Goal: Information Seeking & Learning: Learn about a topic

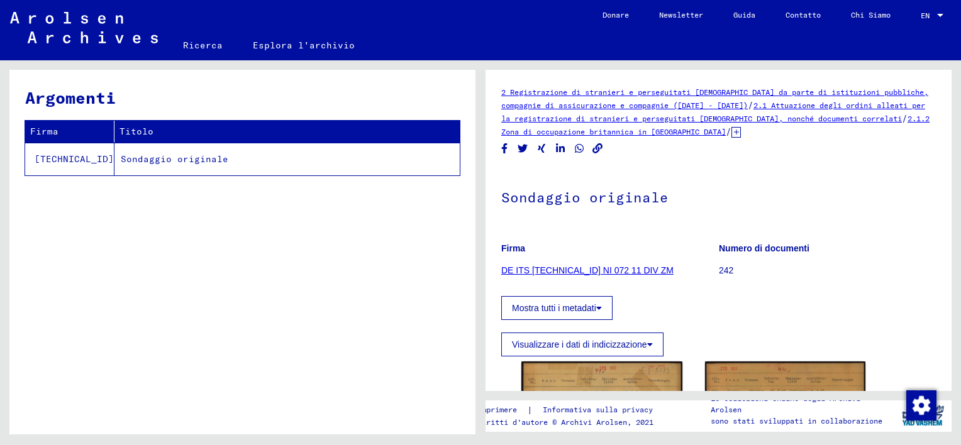
click at [552, 269] on link "DE ITS [TECHNICAL_ID] NI 072 11 DIV ZM" at bounding box center [587, 270] width 172 height 10
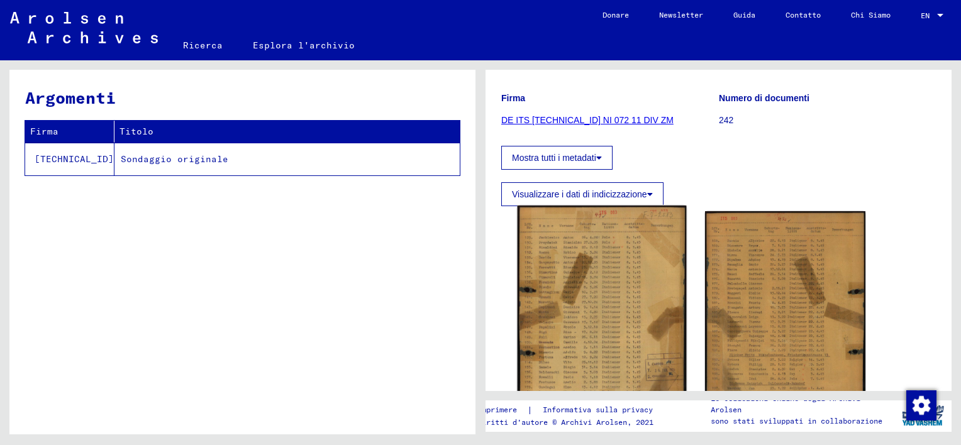
scroll to position [63, 0]
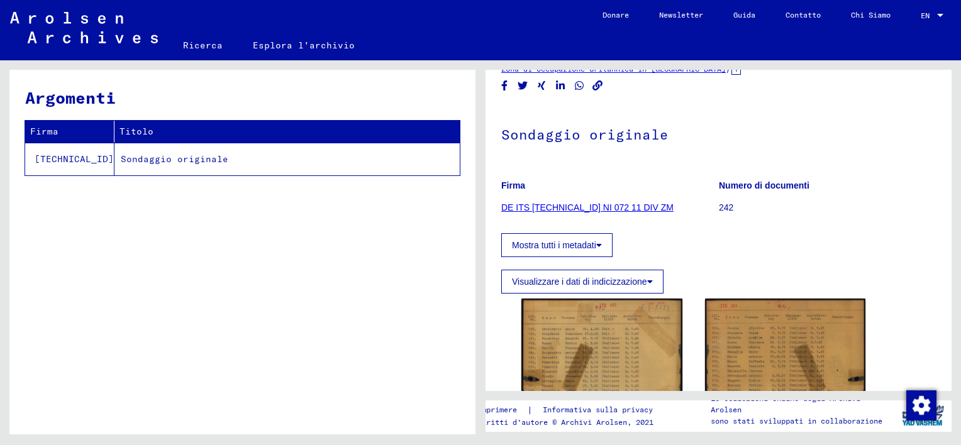
click at [565, 206] on link "DE ITS [TECHNICAL_ID] NI 072 11 DIV ZM" at bounding box center [587, 208] width 172 height 10
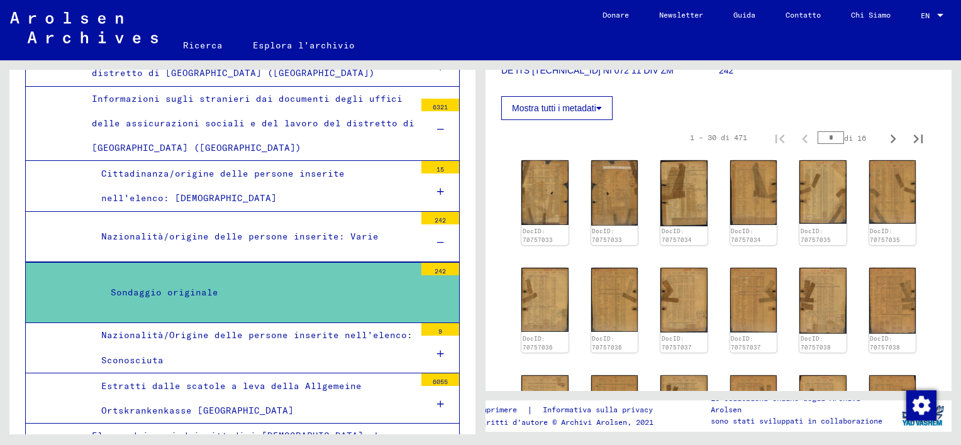
scroll to position [252, 0]
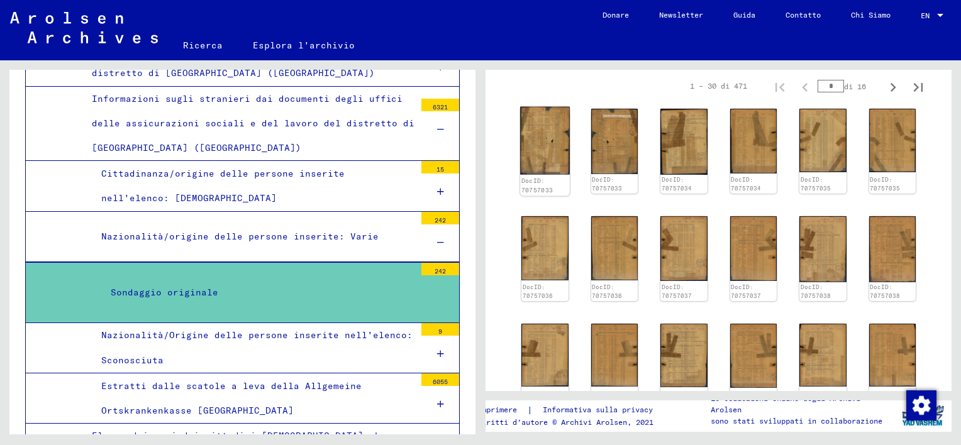
click at [545, 153] on img at bounding box center [544, 141] width 49 height 68
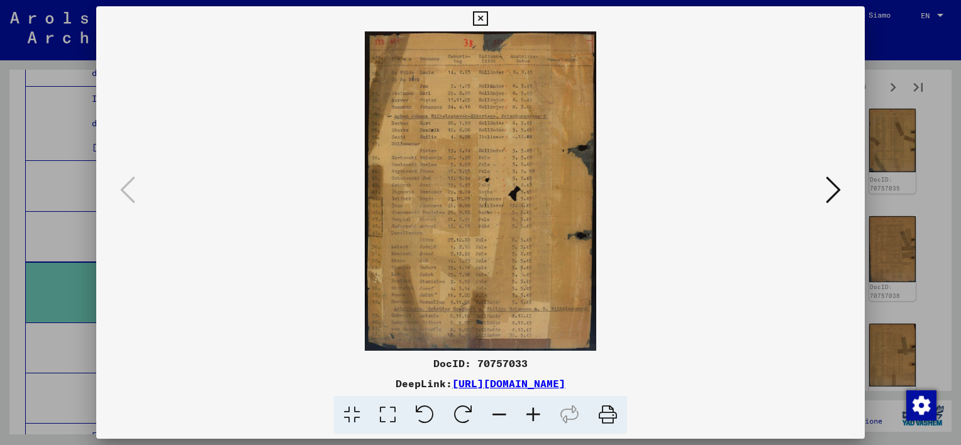
click at [834, 191] on icon at bounding box center [833, 190] width 15 height 30
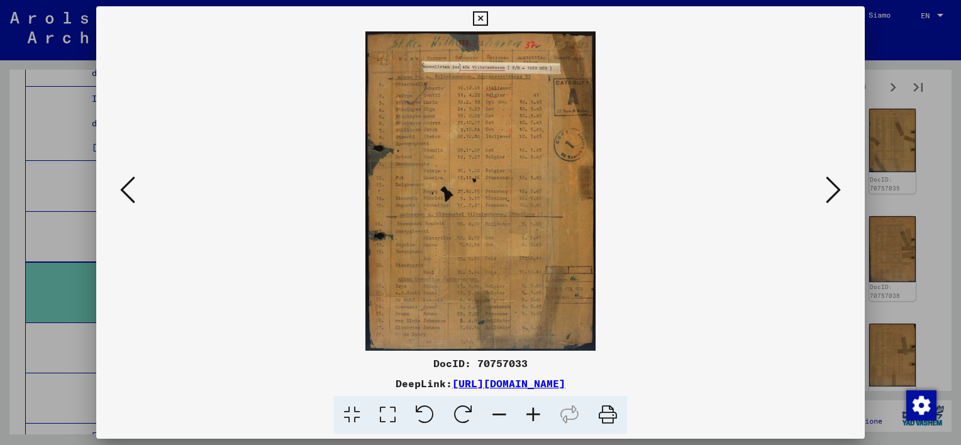
click at [533, 410] on icon at bounding box center [533, 415] width 34 height 38
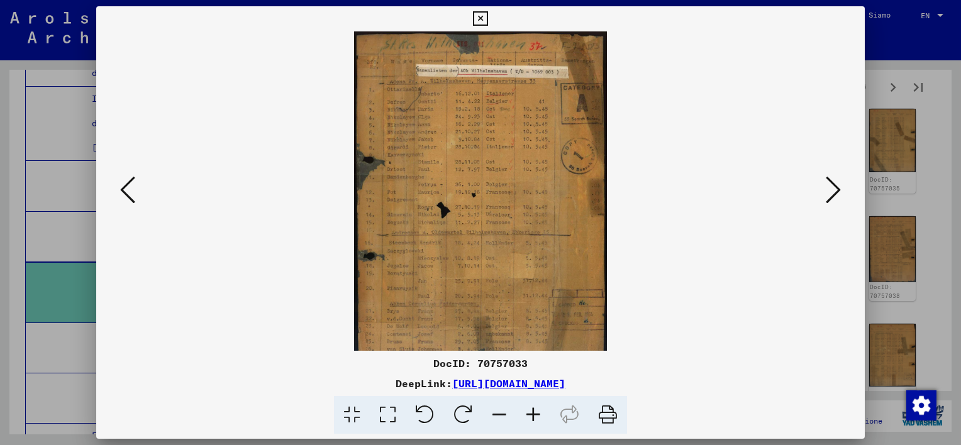
click at [533, 410] on icon at bounding box center [533, 415] width 34 height 38
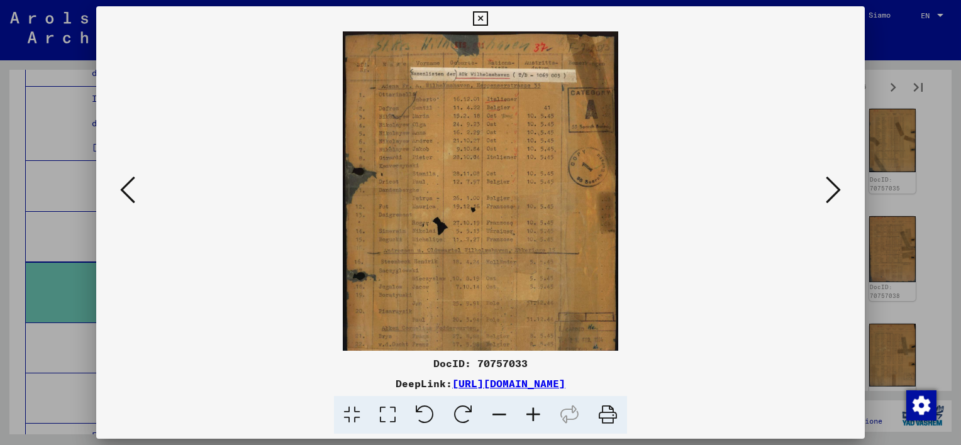
click at [533, 410] on icon at bounding box center [533, 415] width 34 height 38
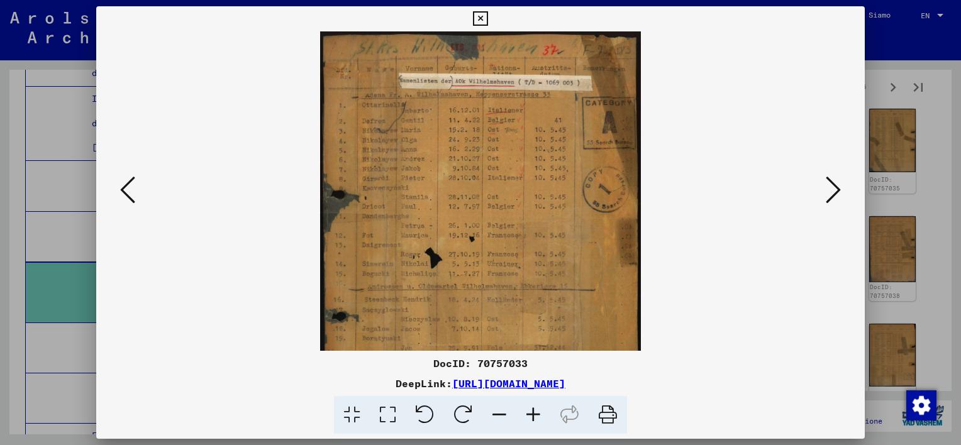
click at [533, 410] on icon at bounding box center [533, 415] width 34 height 38
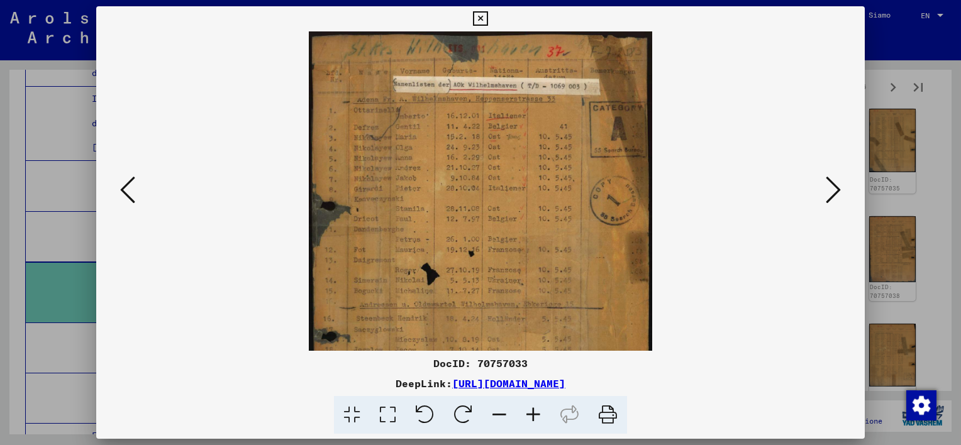
click at [533, 410] on icon at bounding box center [533, 415] width 34 height 38
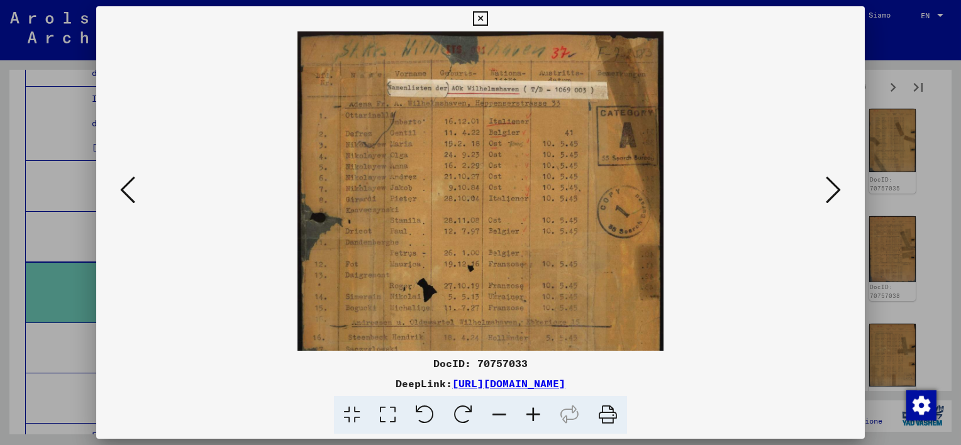
click at [533, 410] on icon at bounding box center [533, 415] width 34 height 38
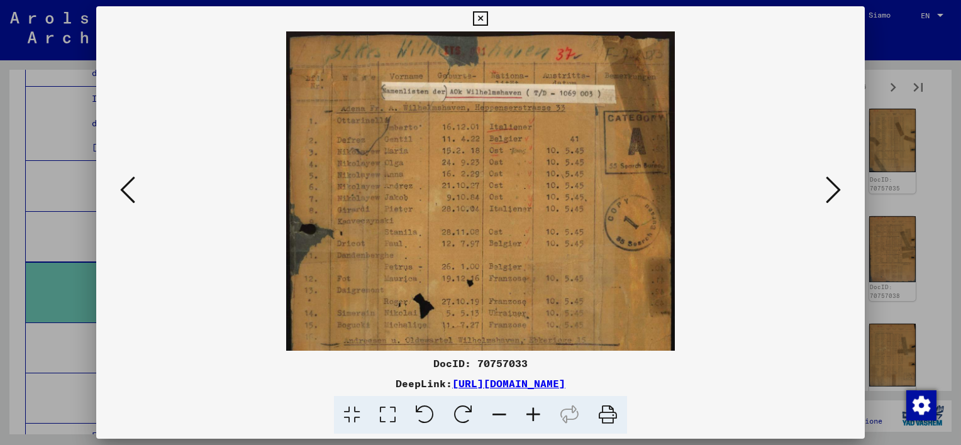
click at [533, 410] on icon at bounding box center [533, 415] width 34 height 38
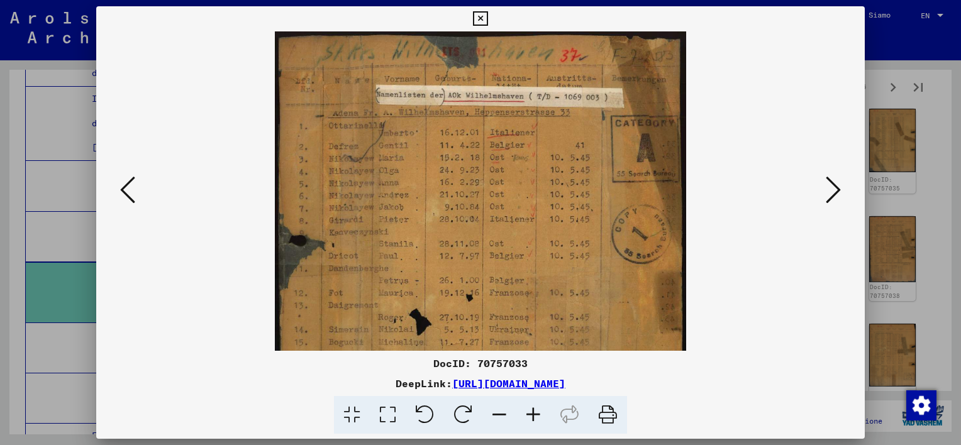
click at [533, 410] on icon at bounding box center [533, 415] width 34 height 38
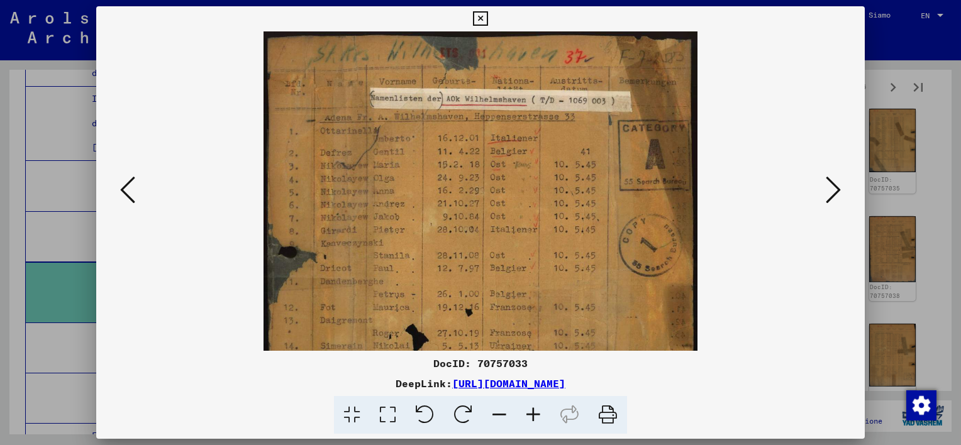
click at [533, 410] on icon at bounding box center [533, 415] width 34 height 38
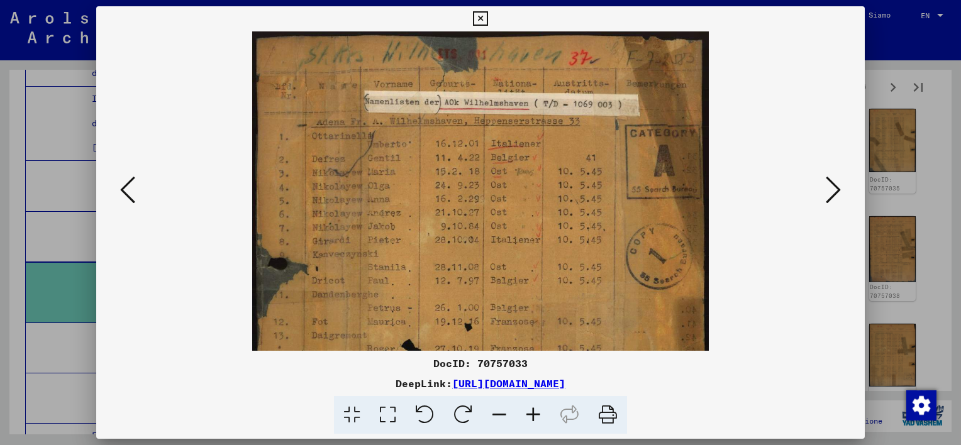
click at [533, 410] on icon at bounding box center [533, 415] width 34 height 38
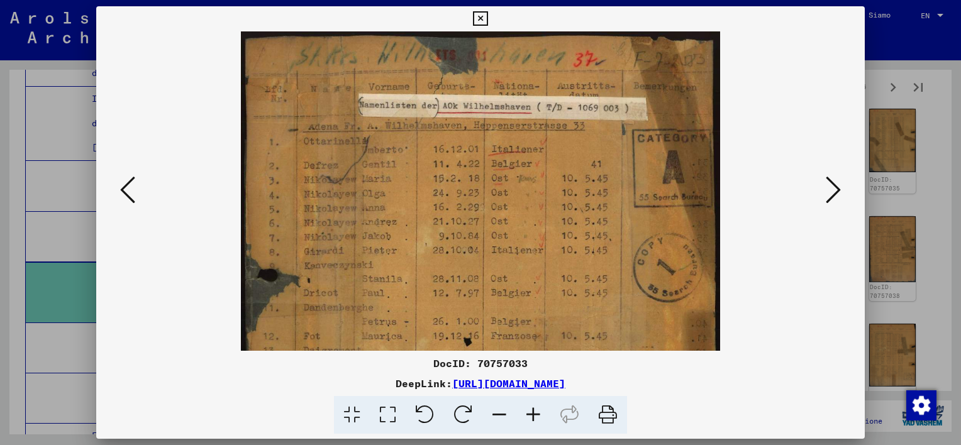
click at [533, 410] on icon at bounding box center [533, 415] width 34 height 38
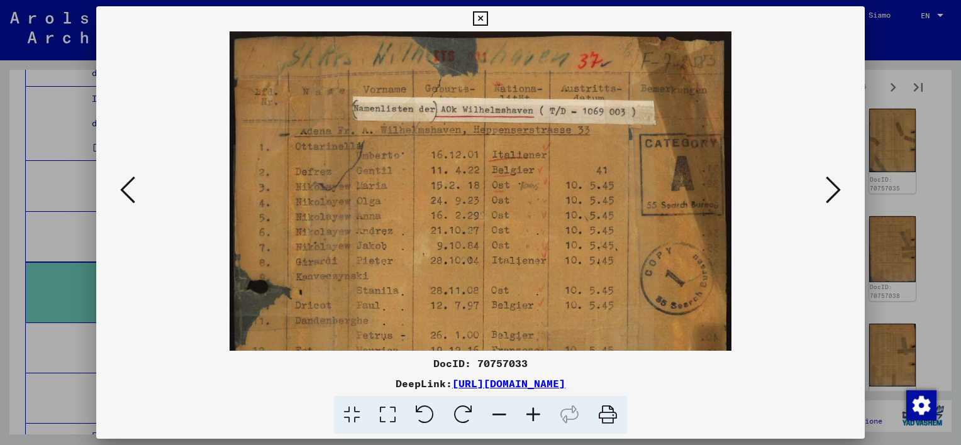
click at [533, 410] on icon at bounding box center [533, 415] width 34 height 38
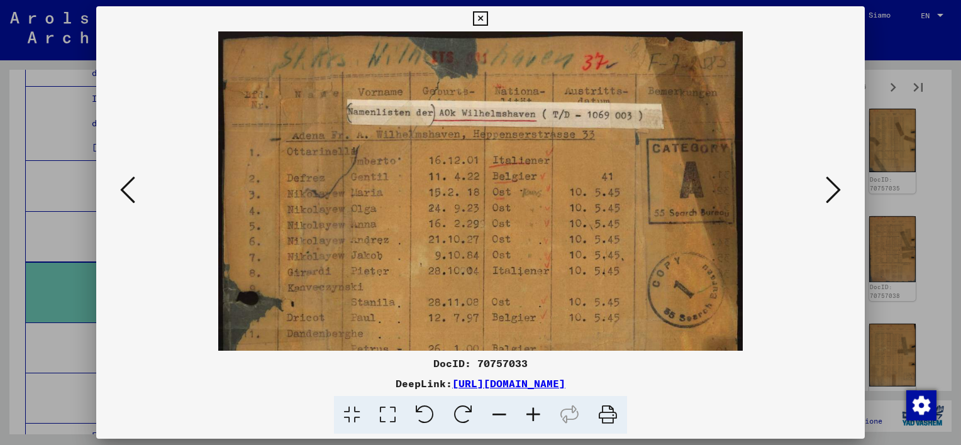
click at [533, 410] on icon at bounding box center [533, 415] width 34 height 38
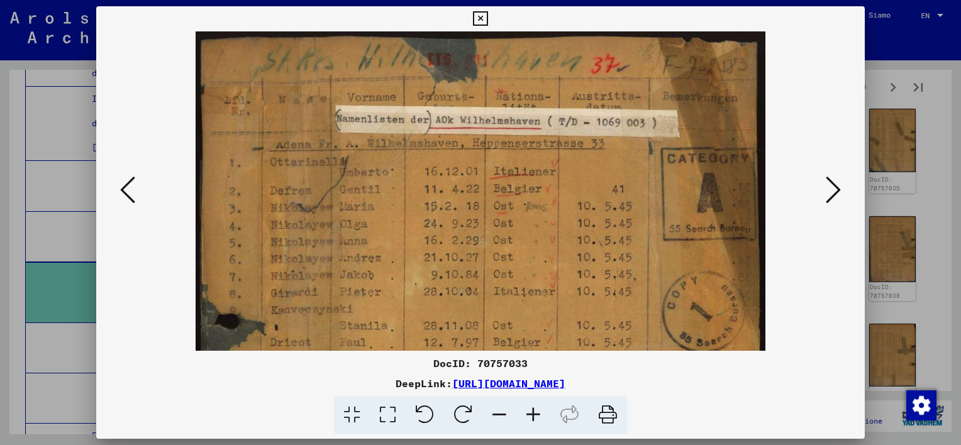
click at [533, 410] on icon at bounding box center [533, 415] width 34 height 38
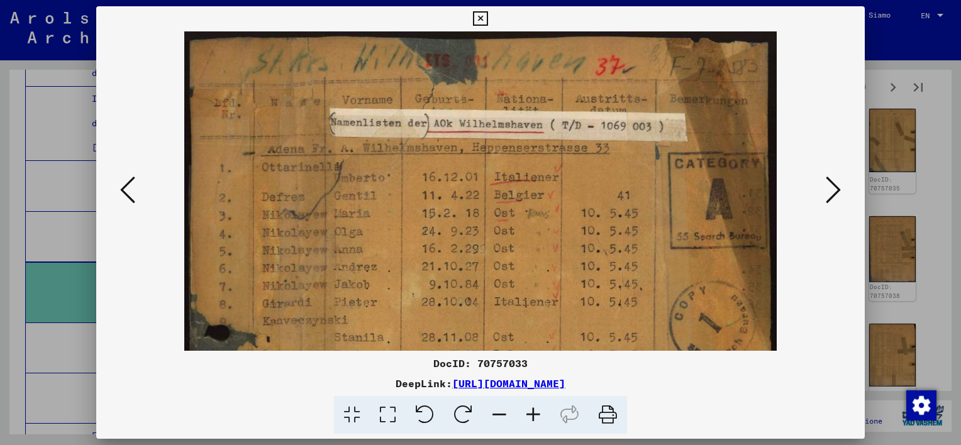
click at [533, 410] on icon at bounding box center [533, 415] width 34 height 38
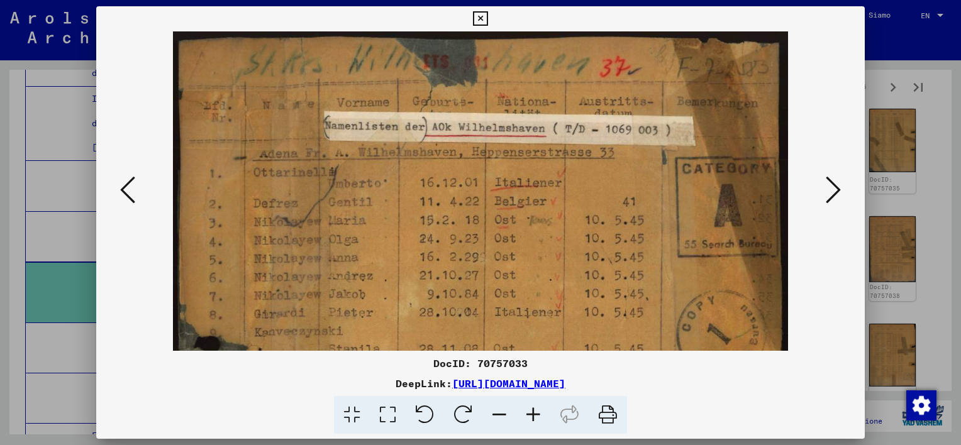
click at [533, 410] on icon at bounding box center [533, 415] width 34 height 38
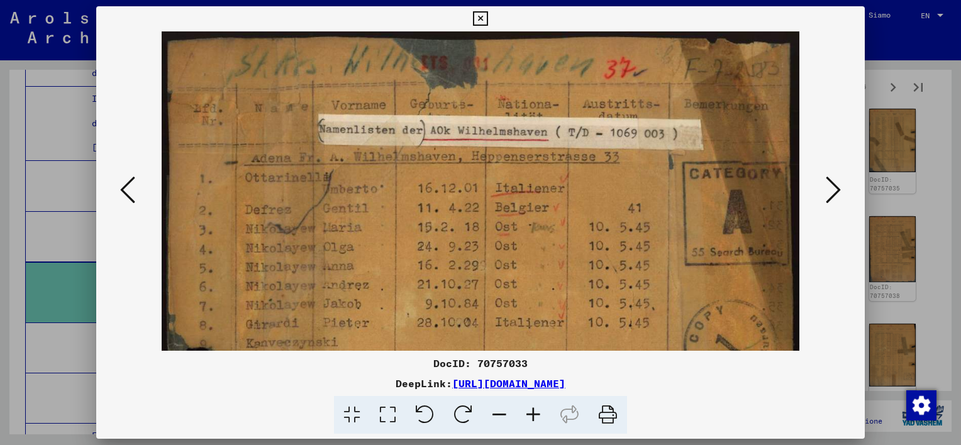
click at [533, 410] on icon at bounding box center [533, 415] width 34 height 38
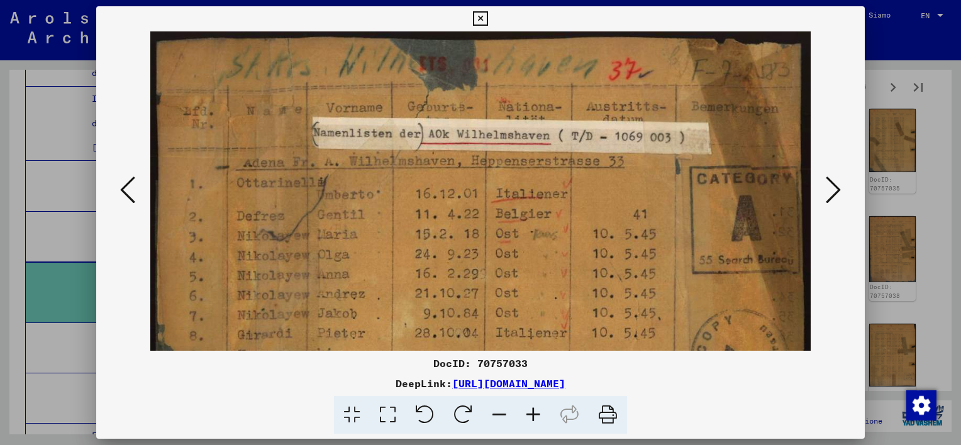
click at [533, 410] on icon at bounding box center [533, 415] width 34 height 38
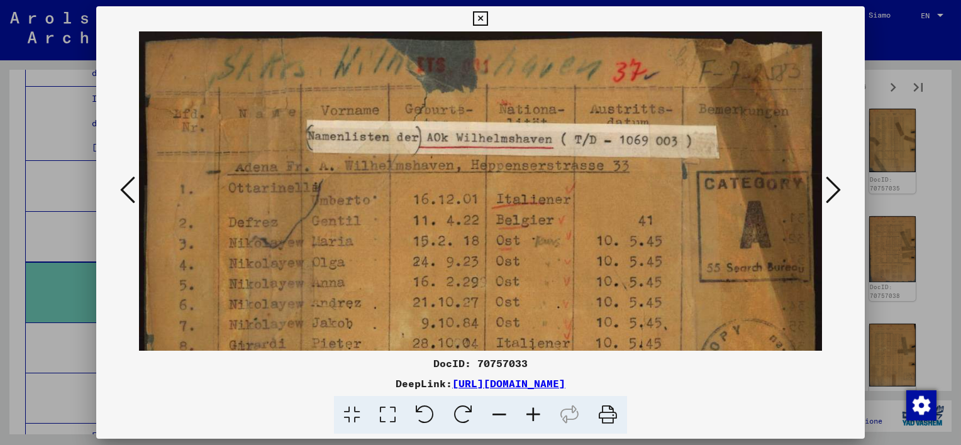
click at [533, 410] on icon at bounding box center [533, 415] width 34 height 38
click at [833, 190] on icon at bounding box center [833, 190] width 15 height 30
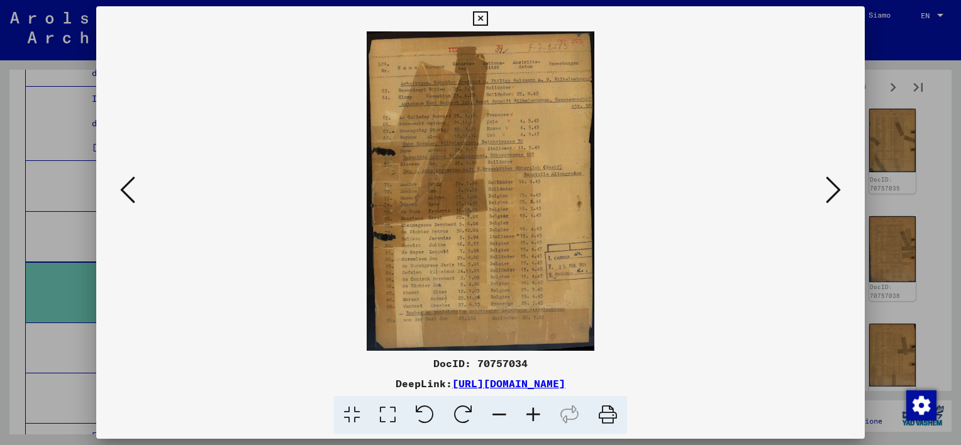
click at [831, 192] on icon at bounding box center [833, 190] width 15 height 30
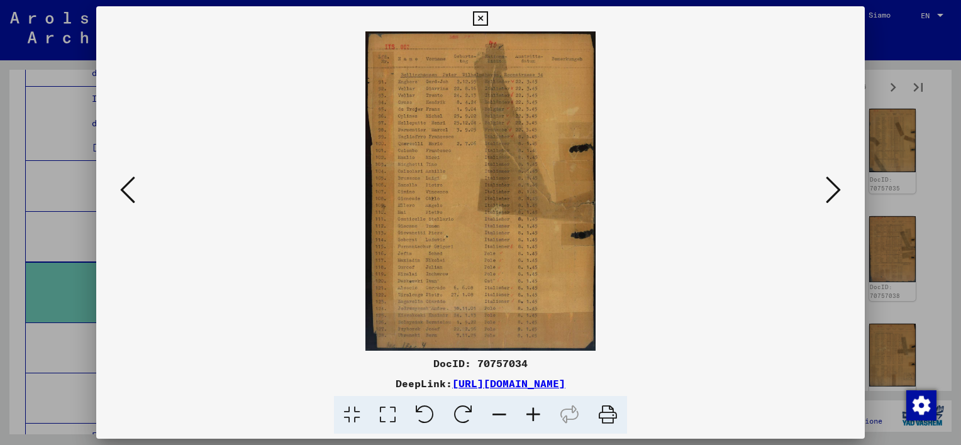
click at [831, 192] on icon at bounding box center [833, 190] width 15 height 30
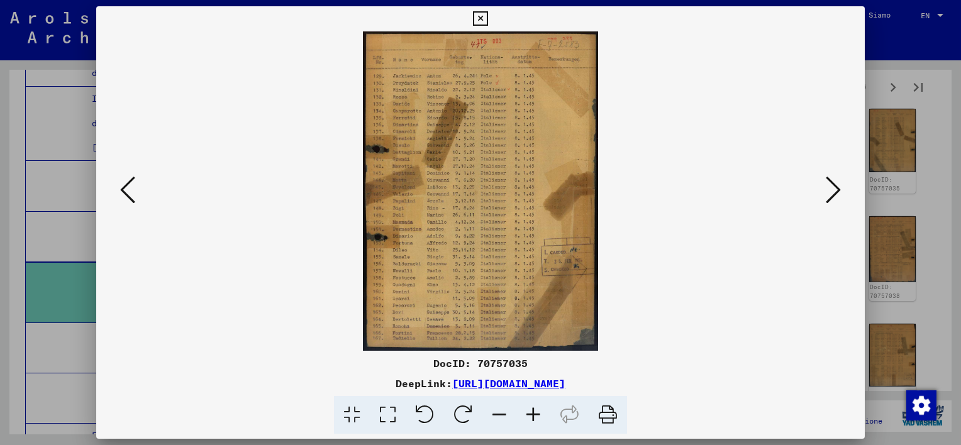
click at [123, 190] on icon at bounding box center [127, 190] width 15 height 30
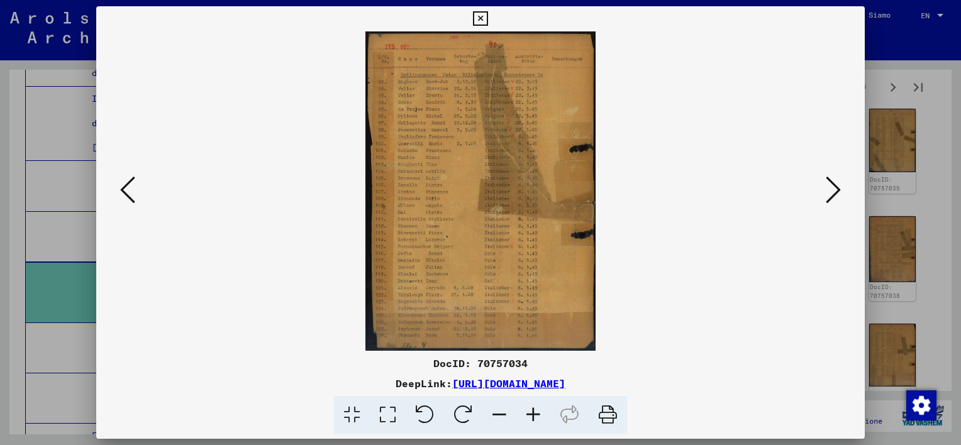
click at [123, 190] on icon at bounding box center [127, 190] width 15 height 30
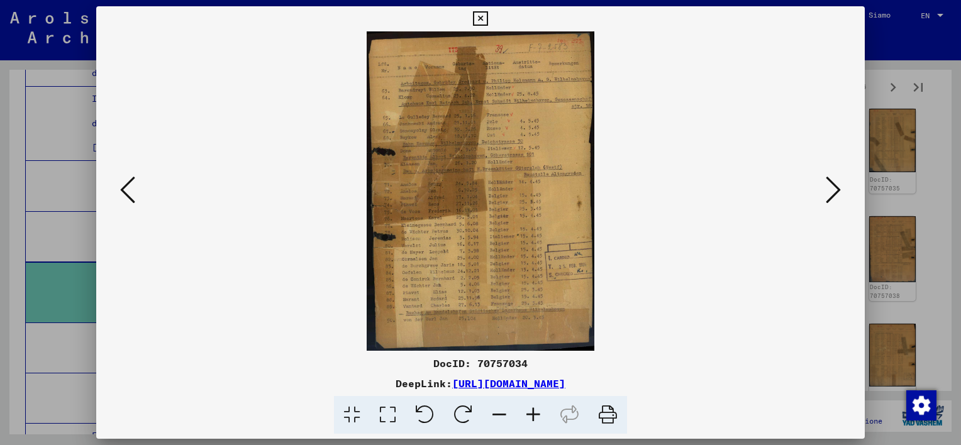
click at [835, 196] on icon at bounding box center [833, 190] width 15 height 30
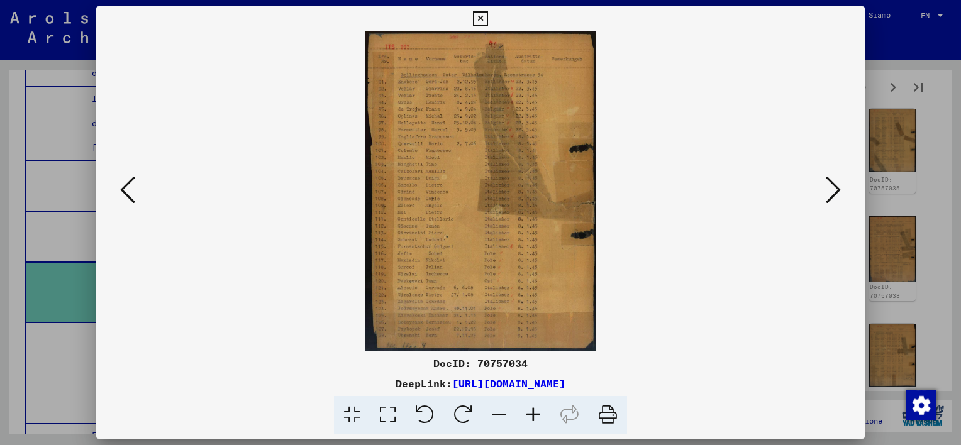
click at [835, 196] on icon at bounding box center [833, 190] width 15 height 30
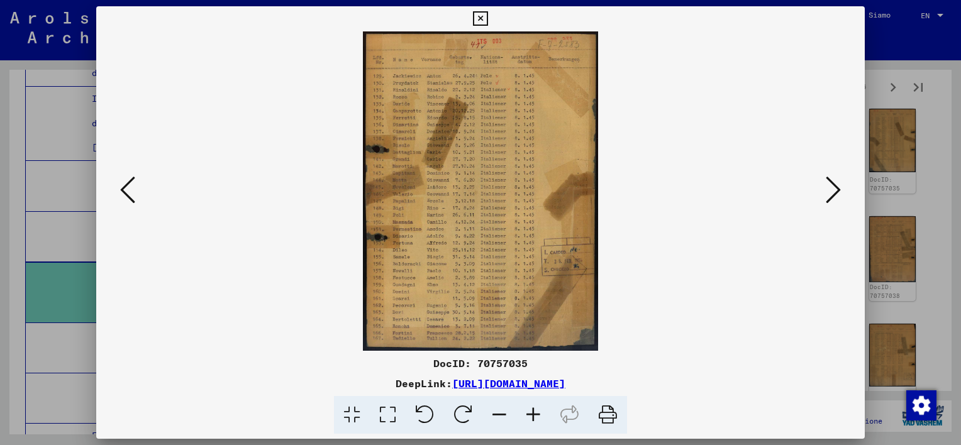
click at [121, 191] on icon at bounding box center [127, 190] width 15 height 30
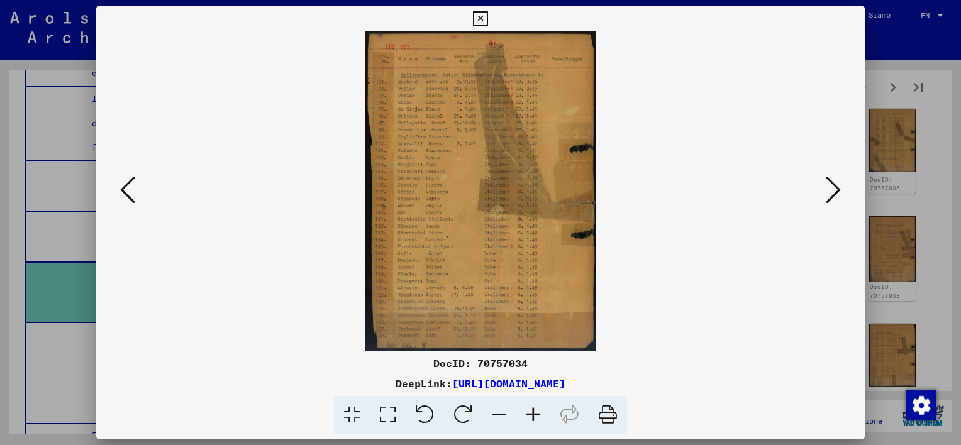
click at [535, 416] on icon at bounding box center [533, 415] width 34 height 38
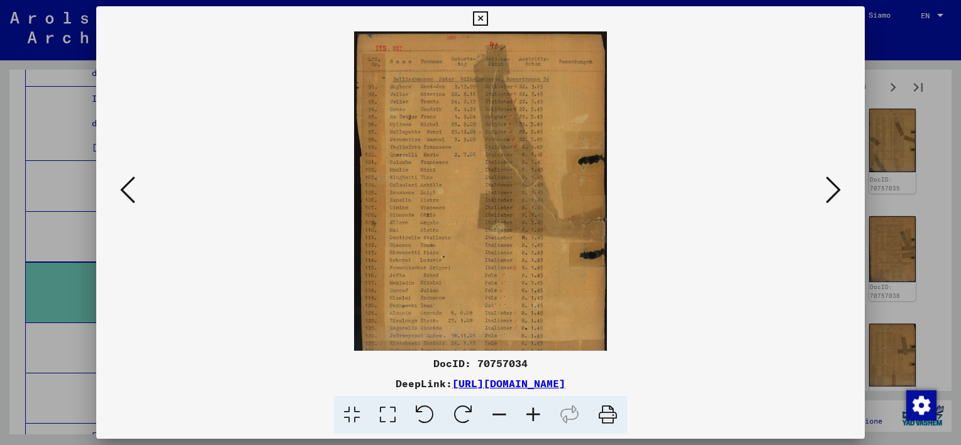
click at [535, 416] on icon at bounding box center [533, 415] width 34 height 38
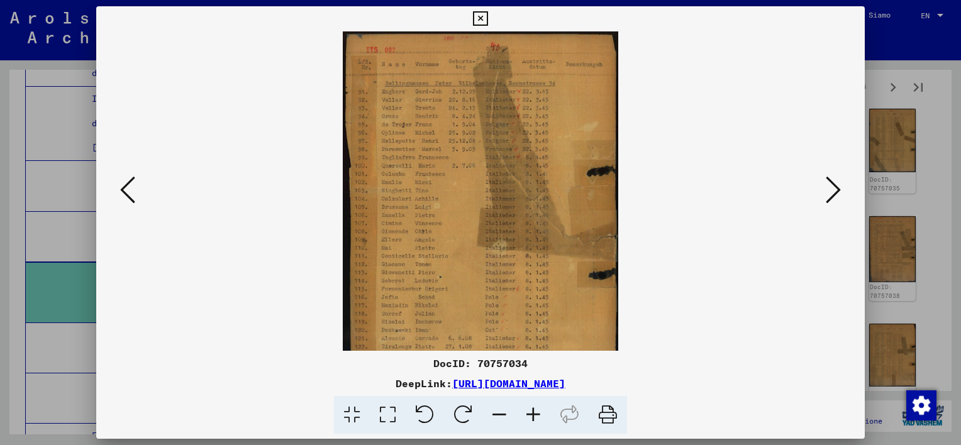
click at [535, 416] on icon at bounding box center [533, 415] width 34 height 38
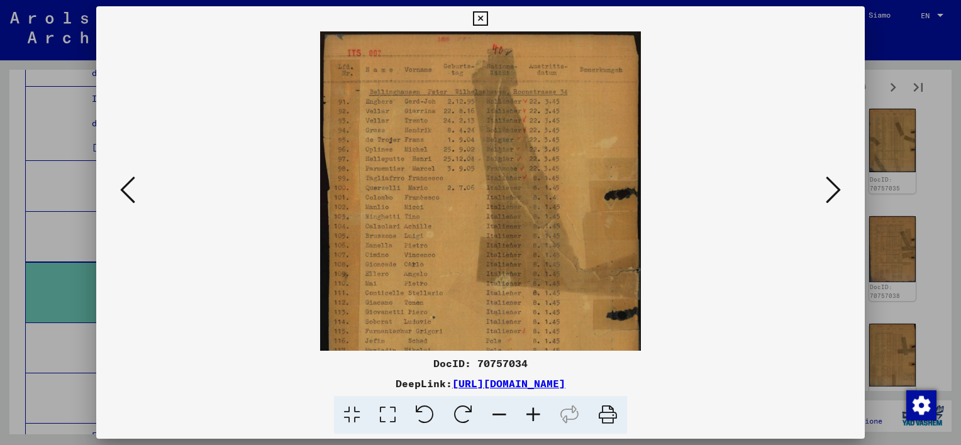
click at [535, 414] on icon at bounding box center [533, 415] width 34 height 38
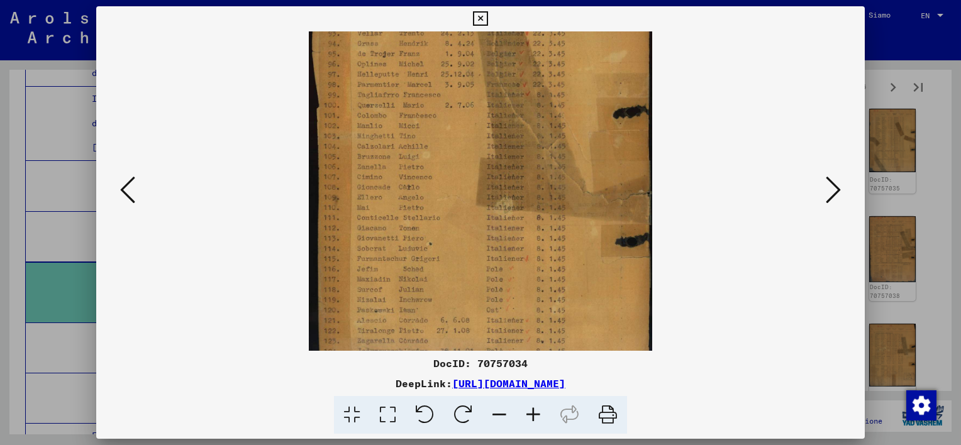
scroll to position [0, 0]
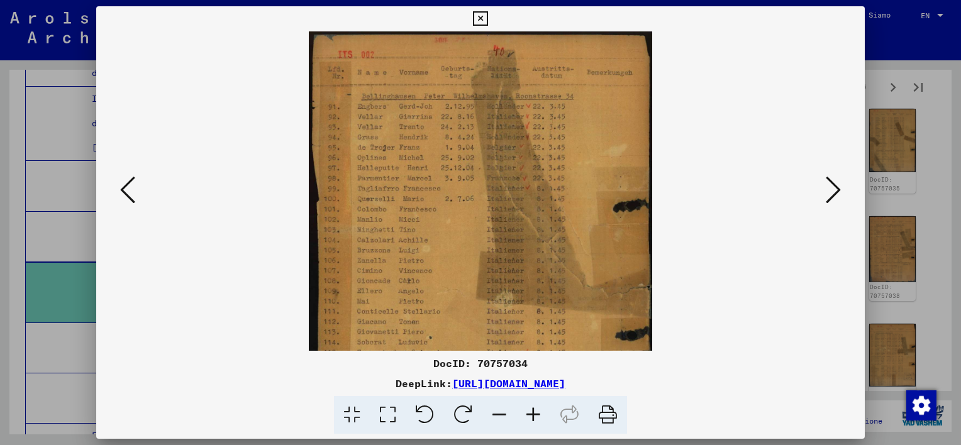
drag, startPoint x: 429, startPoint y: 279, endPoint x: 436, endPoint y: 325, distance: 47.1
click at [436, 325] on img at bounding box center [481, 269] width 344 height 477
click at [533, 417] on icon at bounding box center [533, 415] width 34 height 38
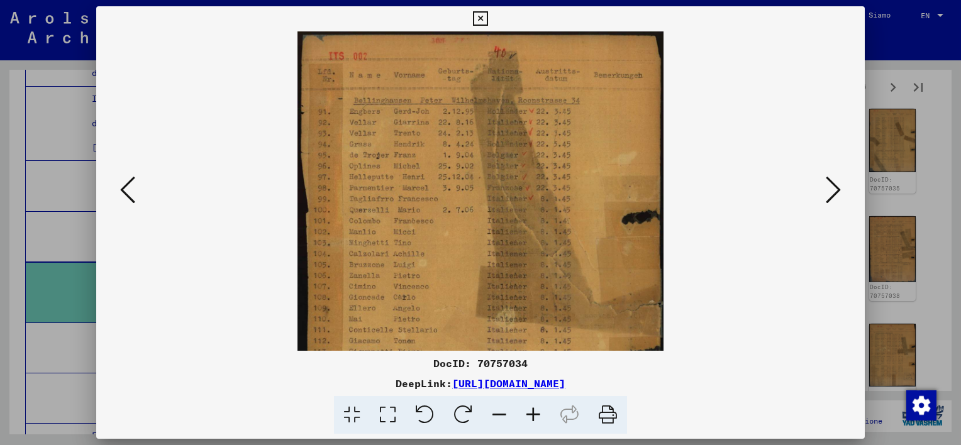
click at [533, 417] on icon at bounding box center [533, 415] width 34 height 38
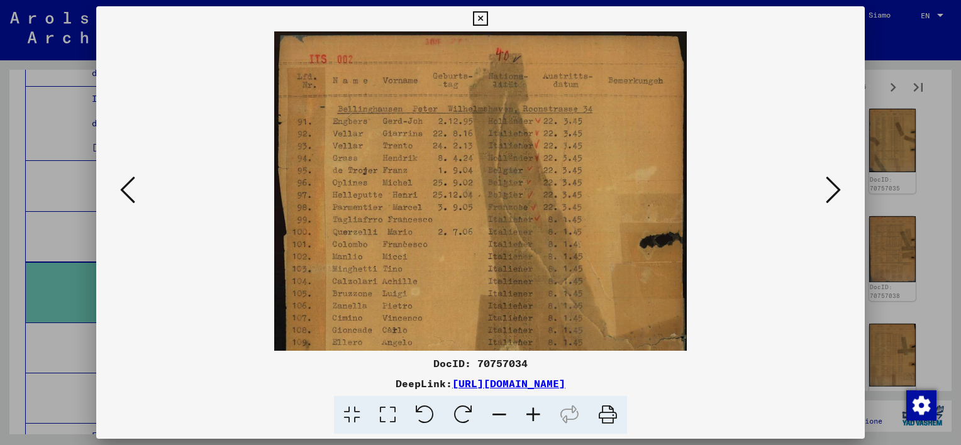
click at [533, 416] on icon at bounding box center [533, 415] width 34 height 38
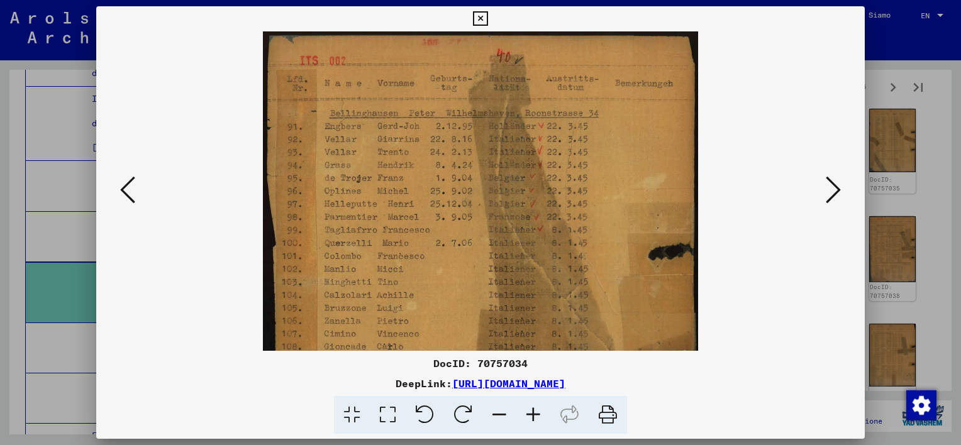
click at [533, 416] on icon at bounding box center [533, 415] width 34 height 38
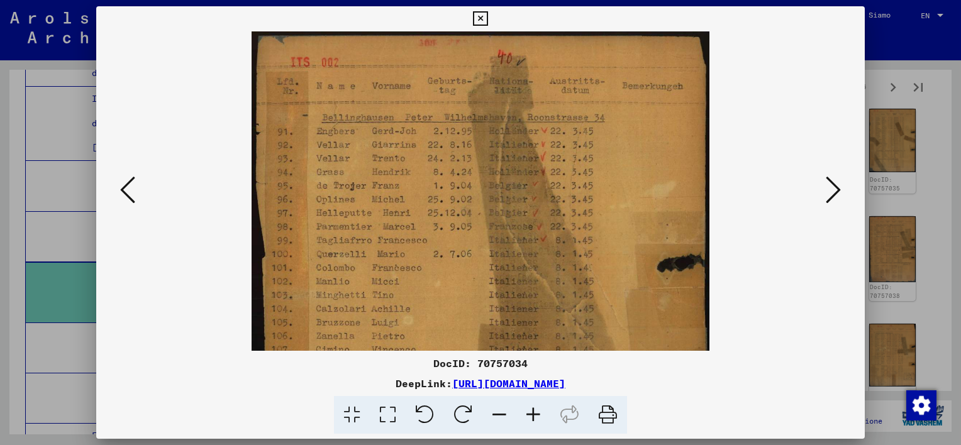
click at [533, 416] on icon at bounding box center [533, 415] width 34 height 38
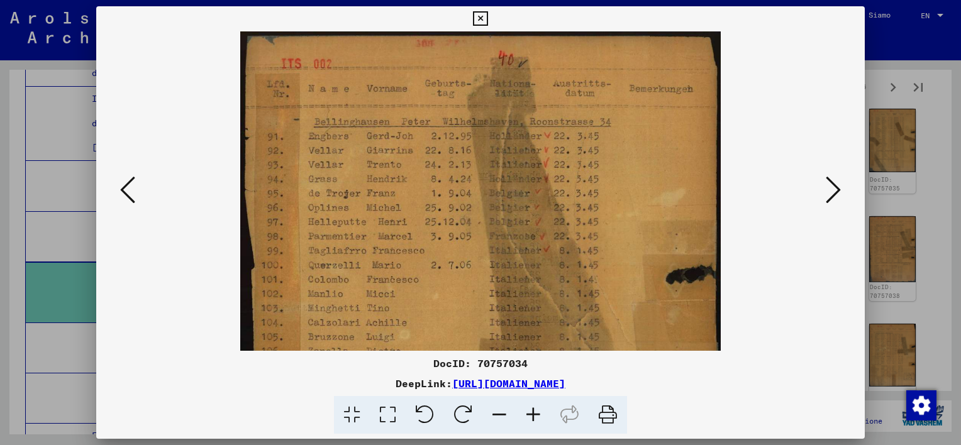
click at [533, 416] on icon at bounding box center [533, 415] width 34 height 38
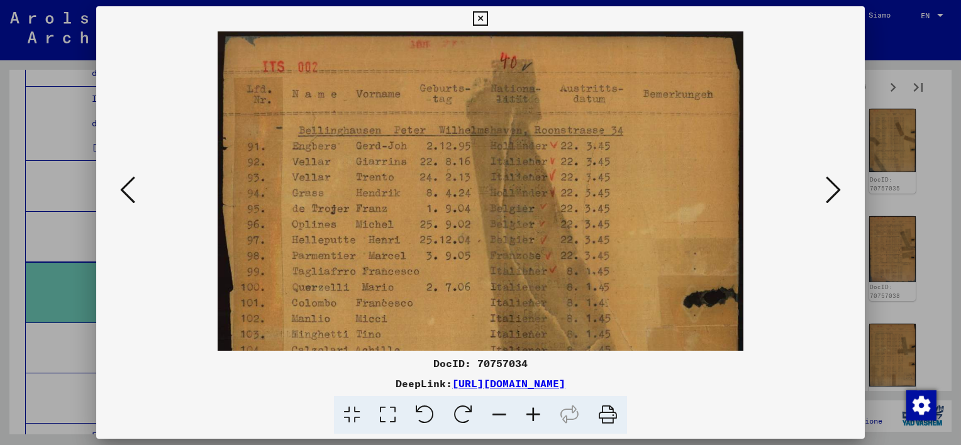
click at [533, 416] on icon at bounding box center [533, 415] width 34 height 38
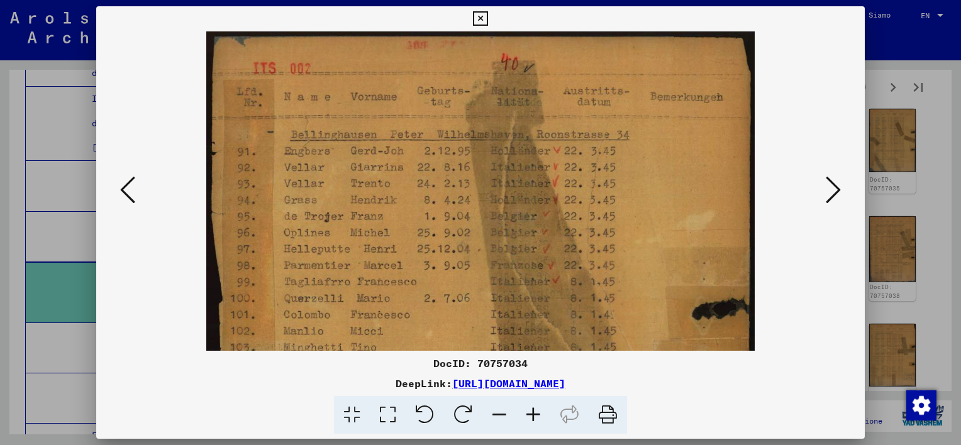
click at [533, 416] on icon at bounding box center [533, 415] width 34 height 38
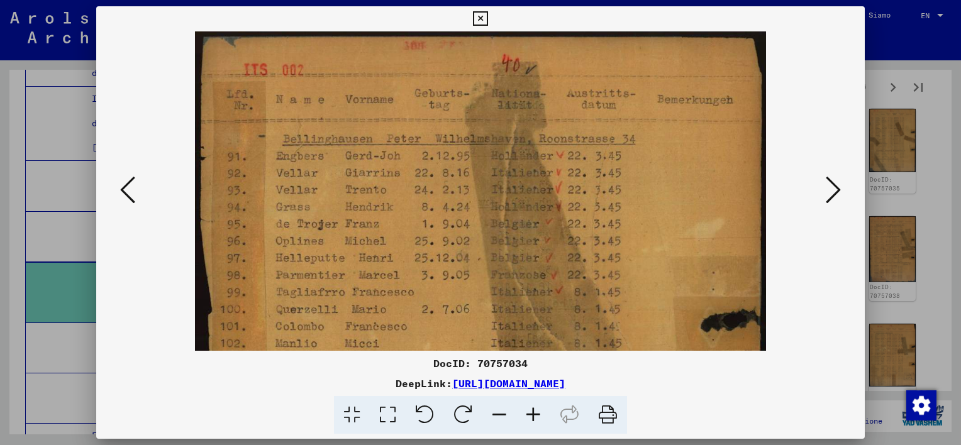
click at [128, 191] on icon at bounding box center [127, 190] width 15 height 30
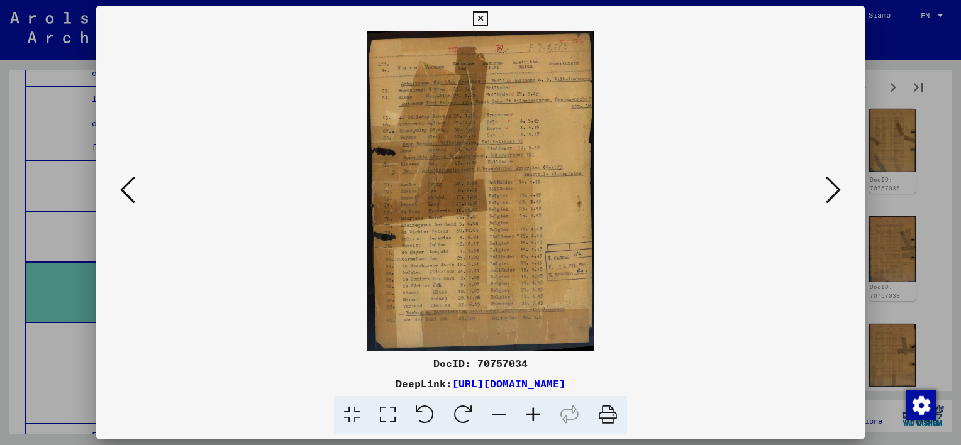
click at [536, 413] on icon at bounding box center [533, 415] width 34 height 38
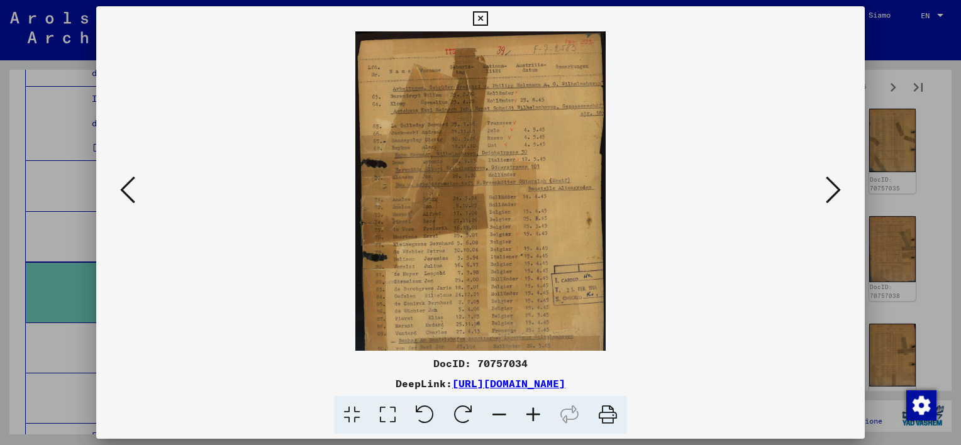
click at [536, 413] on icon at bounding box center [533, 415] width 34 height 38
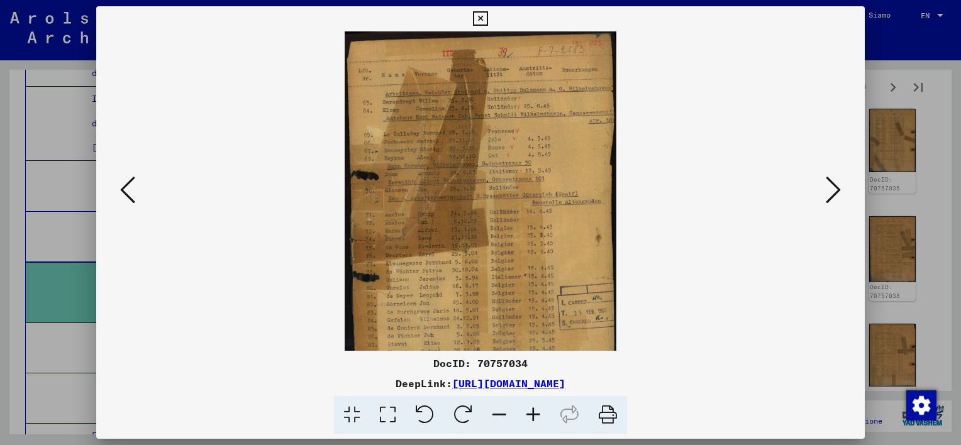
click at [536, 413] on icon at bounding box center [533, 415] width 34 height 38
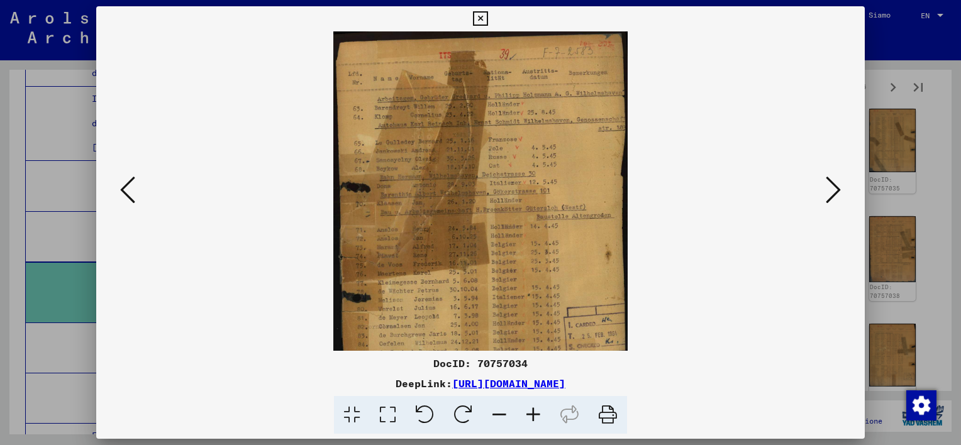
click at [536, 413] on icon at bounding box center [533, 415] width 34 height 38
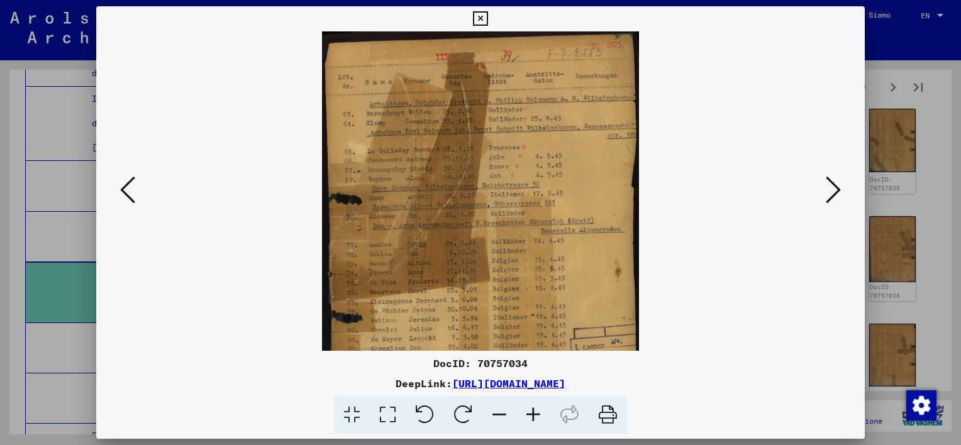
click at [535, 413] on icon at bounding box center [533, 415] width 34 height 38
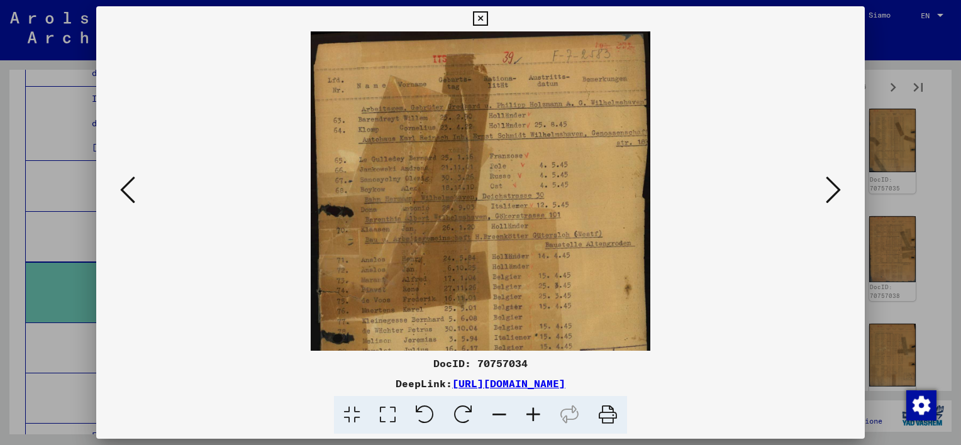
click at [535, 413] on icon at bounding box center [533, 415] width 34 height 38
click at [535, 412] on icon at bounding box center [533, 415] width 34 height 38
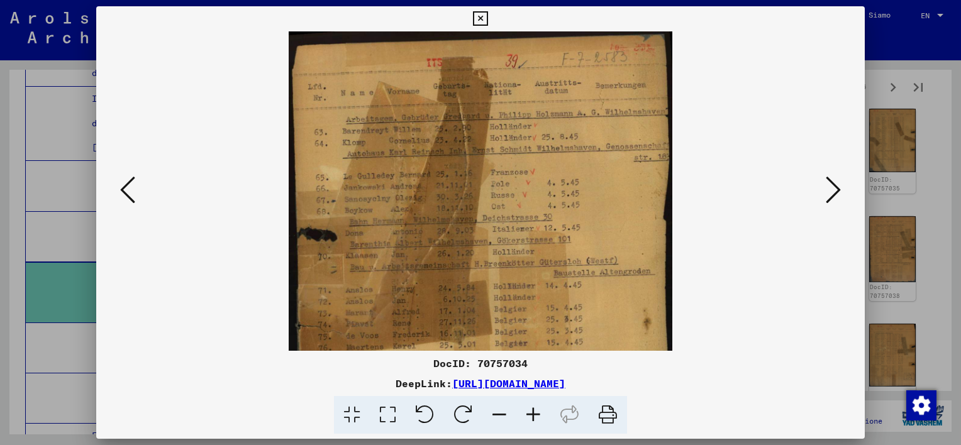
click at [534, 411] on icon at bounding box center [533, 415] width 34 height 38
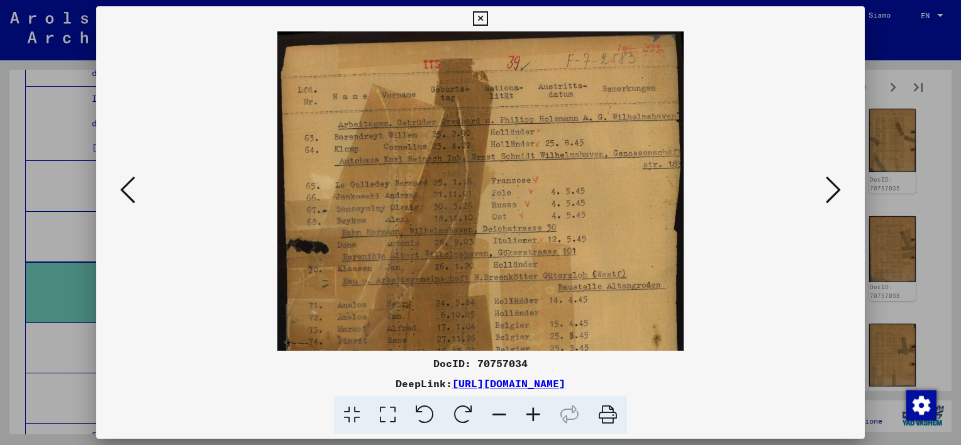
click at [534, 411] on icon at bounding box center [533, 415] width 34 height 38
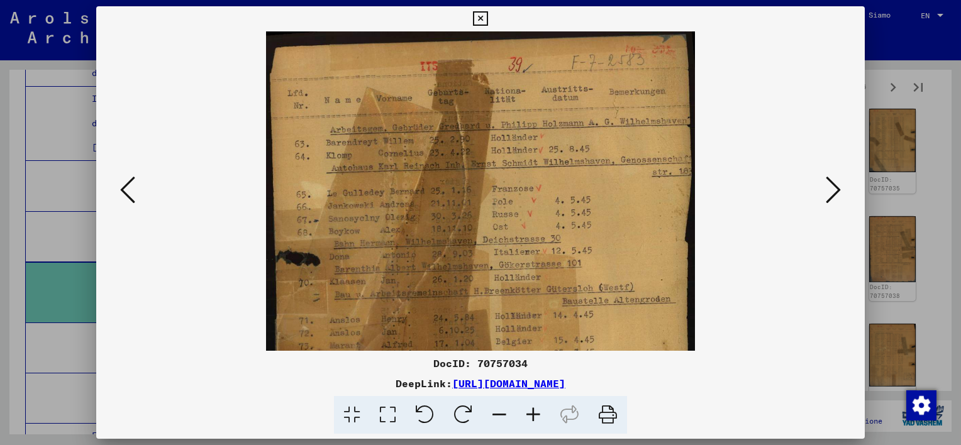
click at [534, 410] on icon at bounding box center [533, 415] width 34 height 38
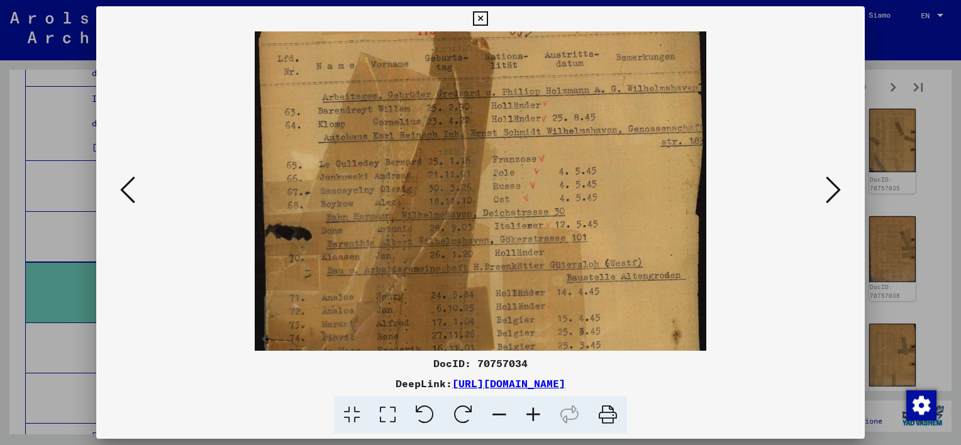
scroll to position [55, 0]
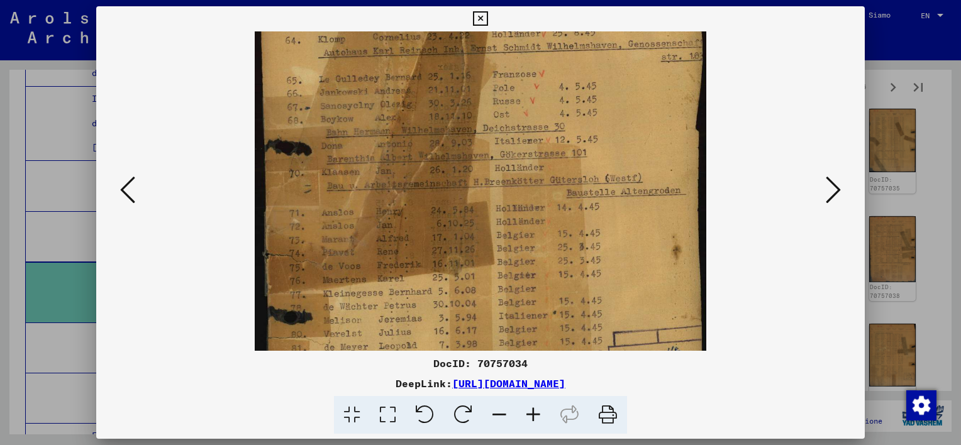
drag, startPoint x: 503, startPoint y: 331, endPoint x: 487, endPoint y: 209, distance: 122.5
click at [487, 209] on img at bounding box center [480, 226] width 451 height 634
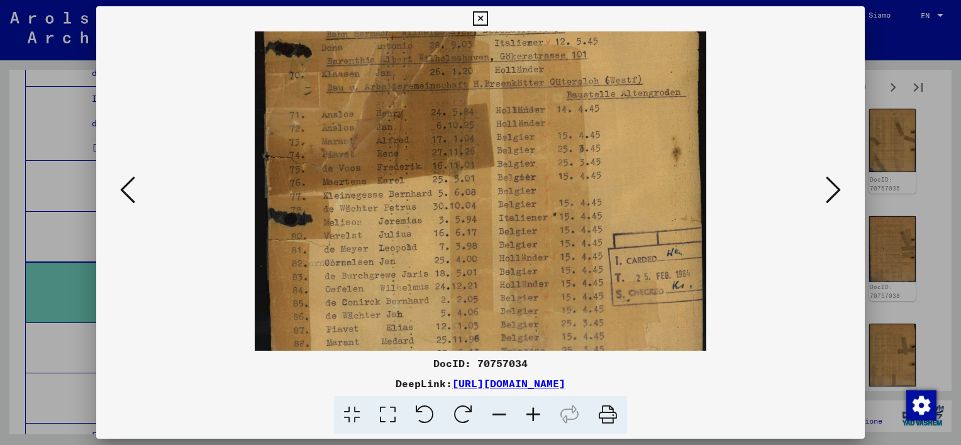
scroll to position [253, 0]
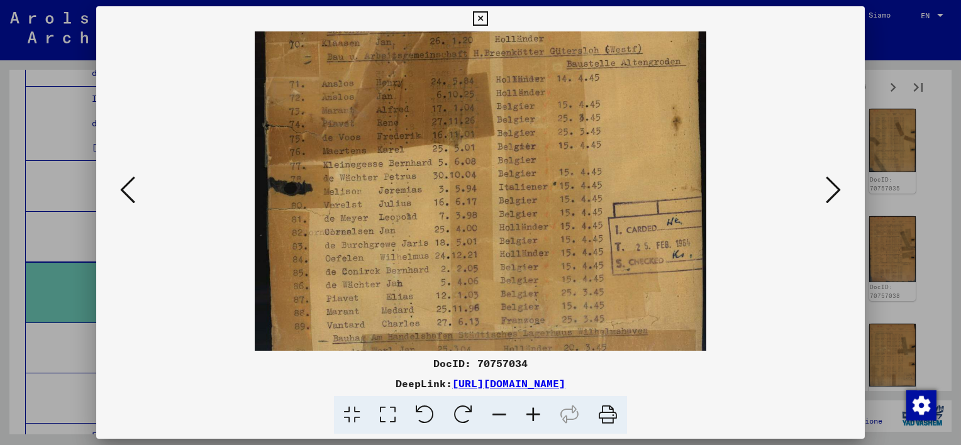
drag, startPoint x: 496, startPoint y: 292, endPoint x: 476, endPoint y: 166, distance: 127.3
click at [476, 164] on img at bounding box center [480, 97] width 451 height 634
click at [831, 192] on icon at bounding box center [833, 190] width 15 height 30
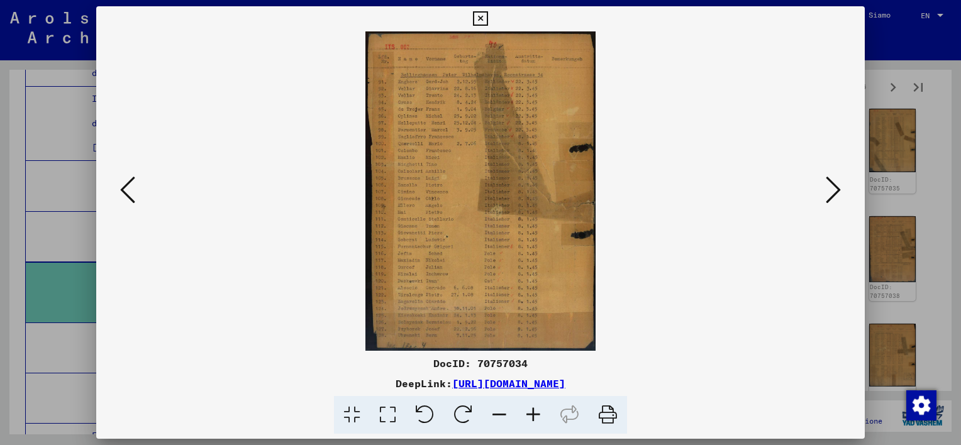
click at [533, 416] on icon at bounding box center [533, 415] width 34 height 38
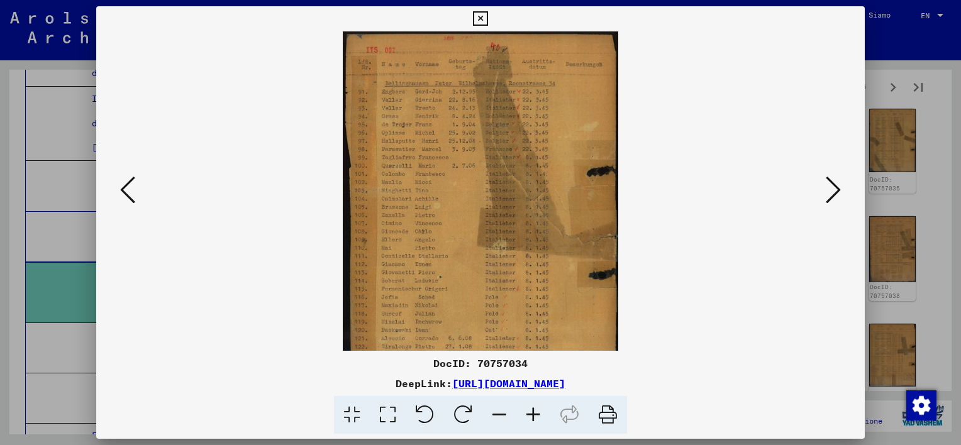
click at [533, 416] on icon at bounding box center [533, 415] width 34 height 38
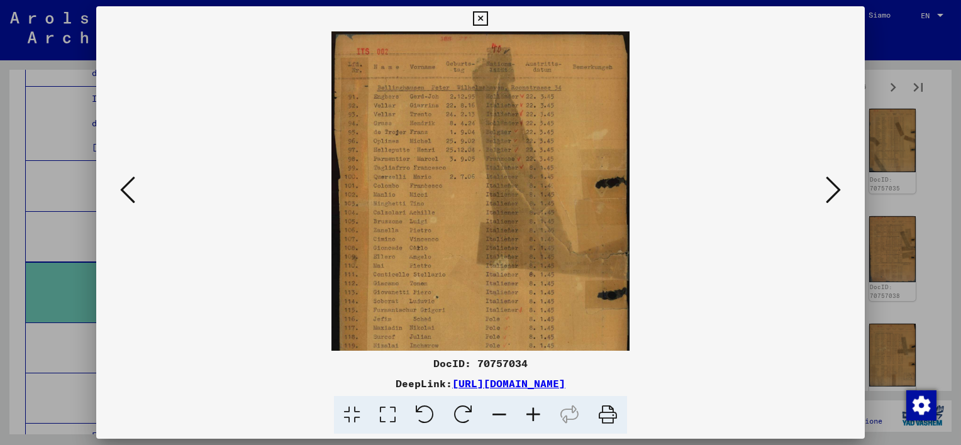
click at [533, 416] on icon at bounding box center [533, 415] width 34 height 38
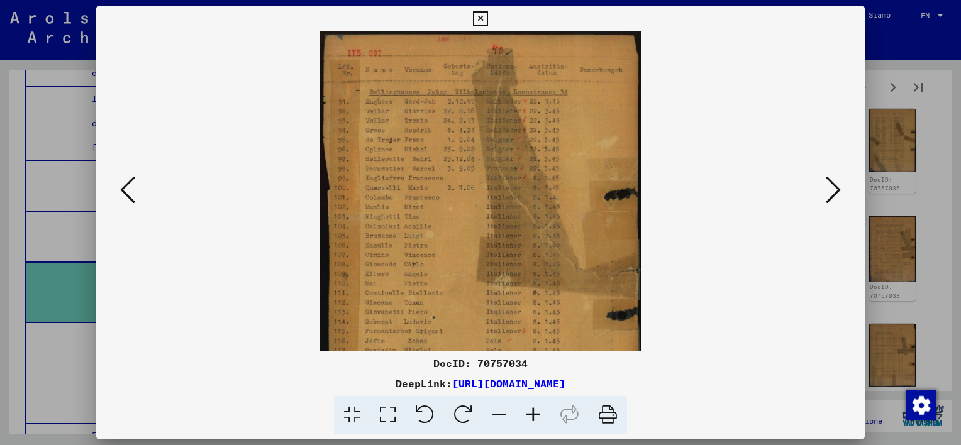
click at [533, 416] on icon at bounding box center [533, 415] width 34 height 38
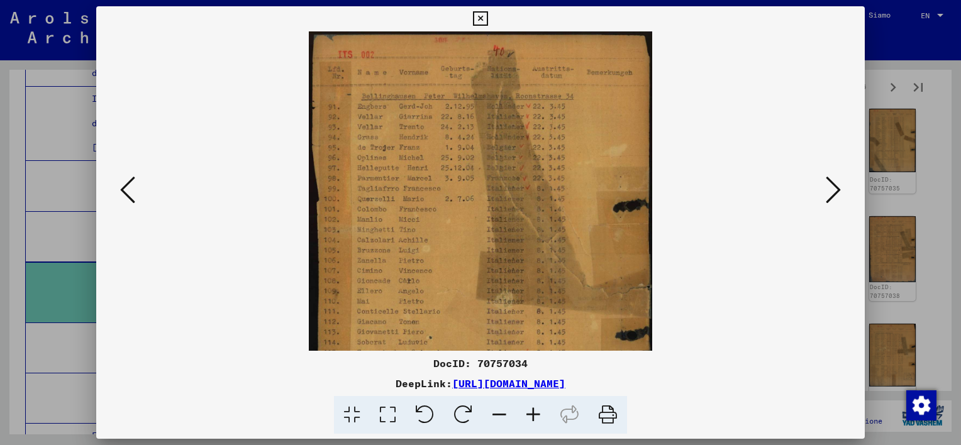
click at [533, 416] on icon at bounding box center [533, 415] width 34 height 38
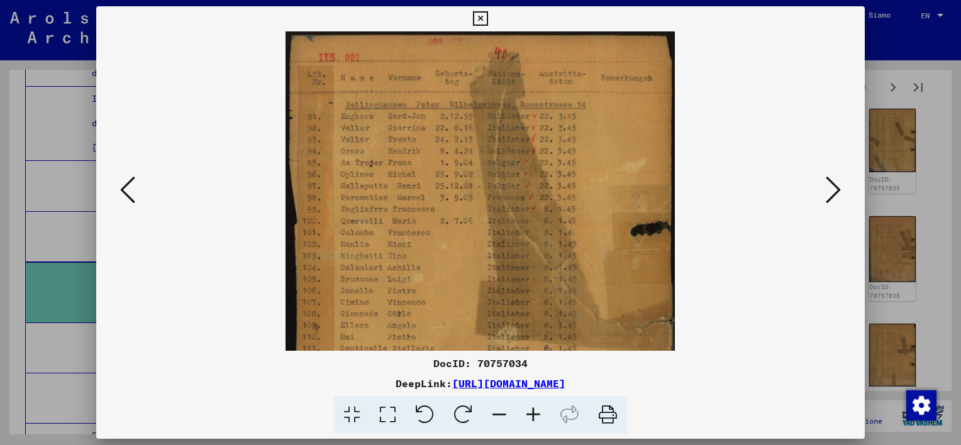
click at [533, 416] on icon at bounding box center [533, 415] width 34 height 38
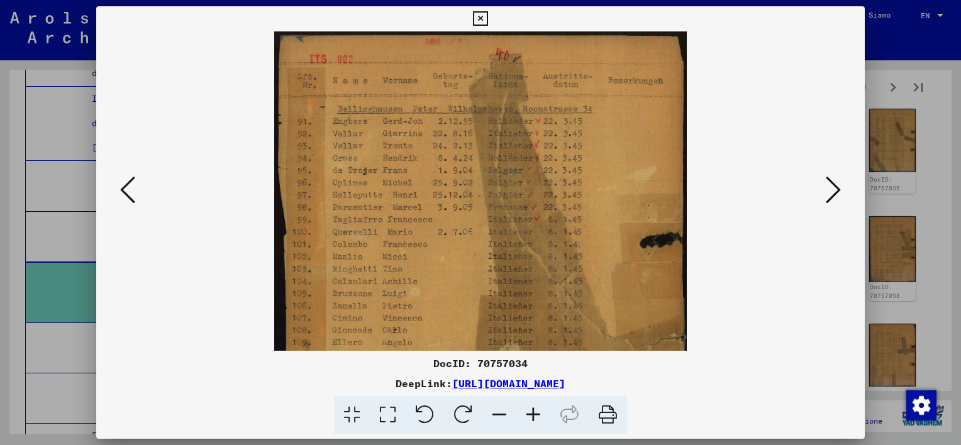
click at [533, 416] on icon at bounding box center [533, 415] width 34 height 38
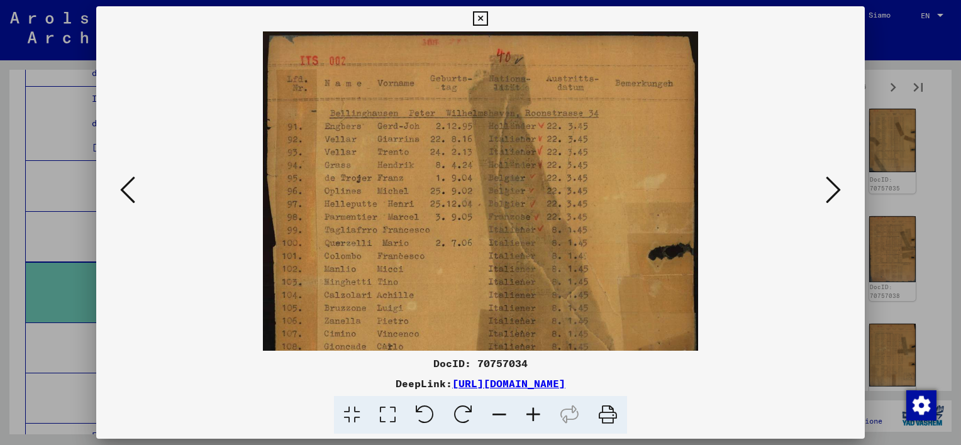
click at [533, 416] on icon at bounding box center [533, 415] width 34 height 38
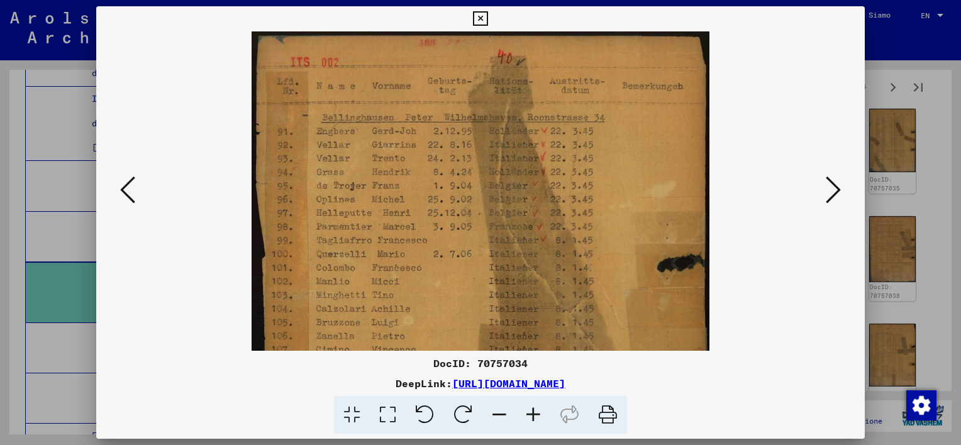
click at [533, 416] on icon at bounding box center [533, 415] width 34 height 38
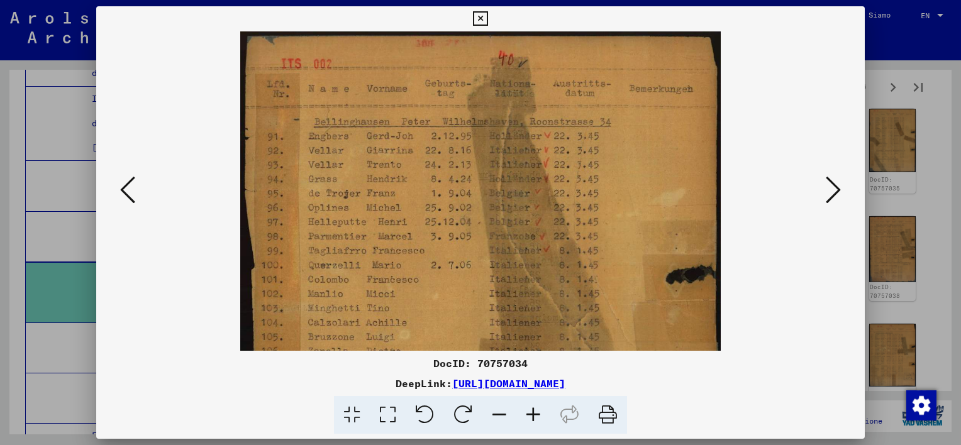
click at [533, 416] on icon at bounding box center [533, 415] width 34 height 38
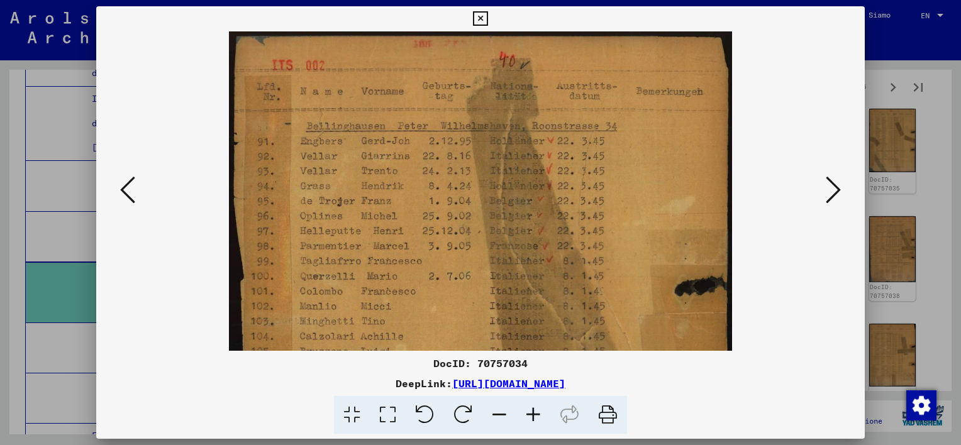
click at [533, 416] on icon at bounding box center [533, 415] width 34 height 38
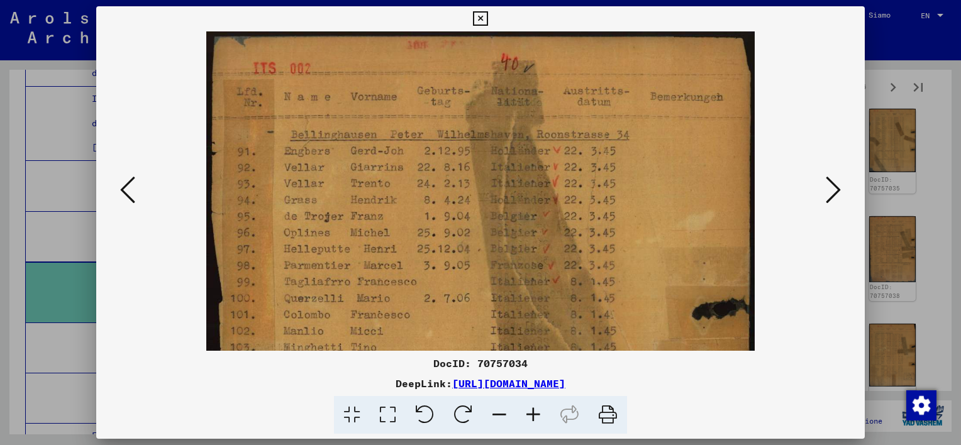
click at [533, 416] on icon at bounding box center [533, 415] width 34 height 38
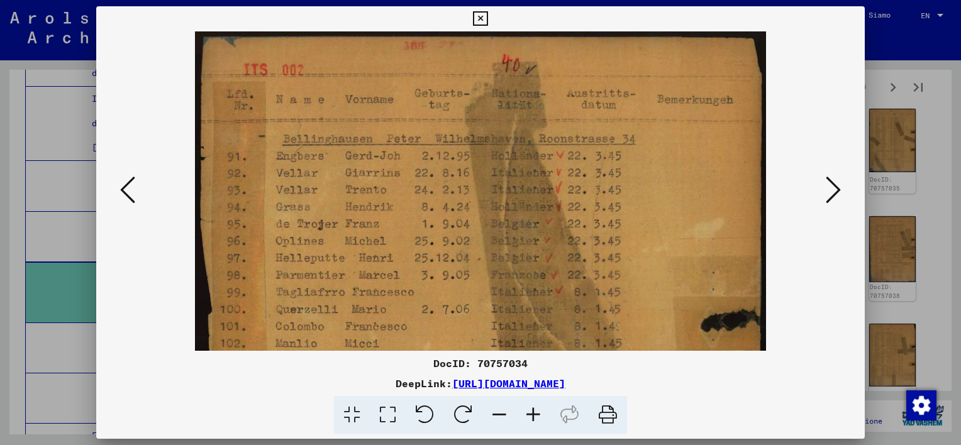
click at [533, 416] on icon at bounding box center [533, 415] width 34 height 38
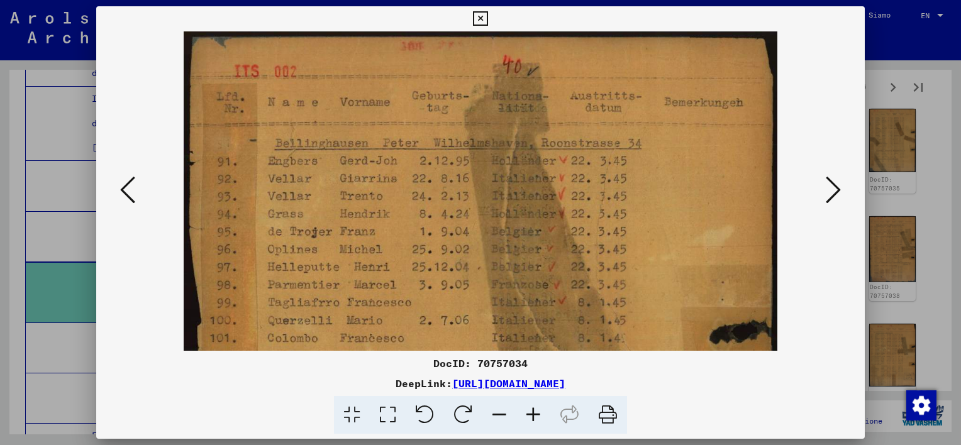
click at [533, 416] on icon at bounding box center [533, 415] width 34 height 38
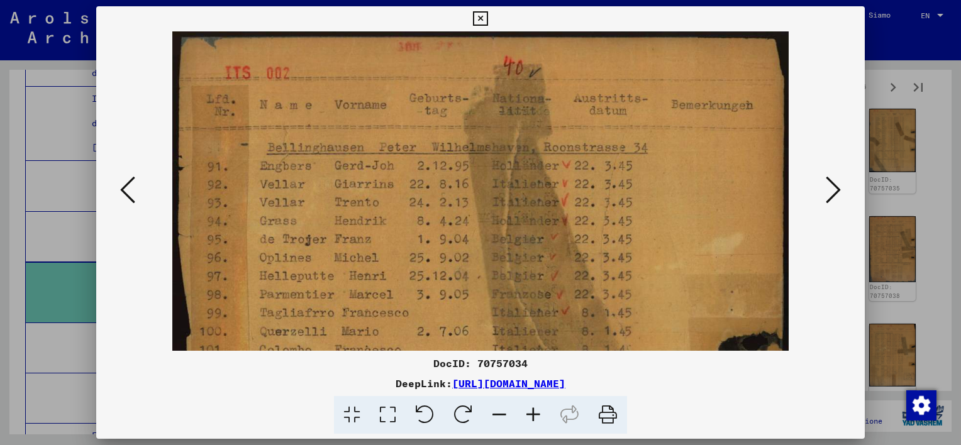
click at [536, 416] on icon at bounding box center [533, 415] width 34 height 38
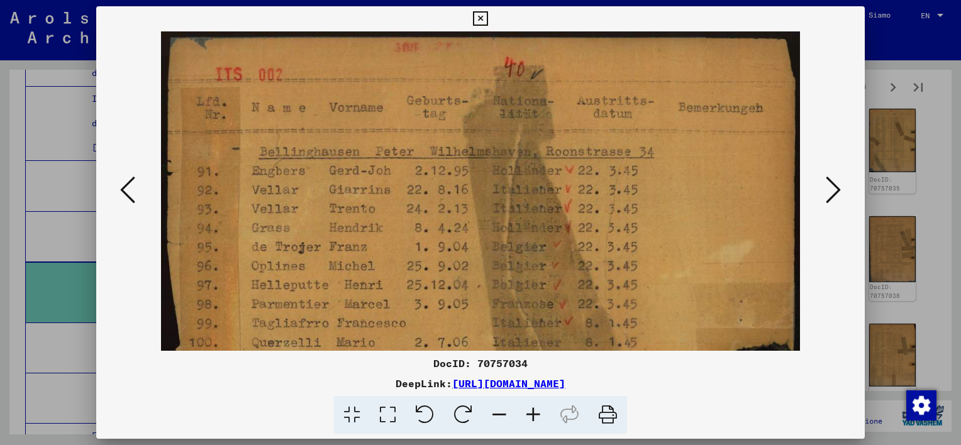
click at [536, 416] on icon at bounding box center [533, 415] width 34 height 38
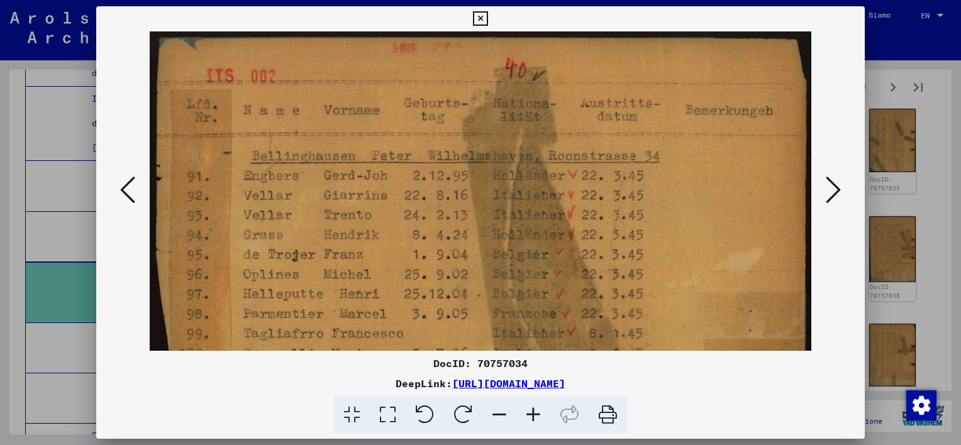
click at [536, 416] on icon at bounding box center [533, 415] width 34 height 38
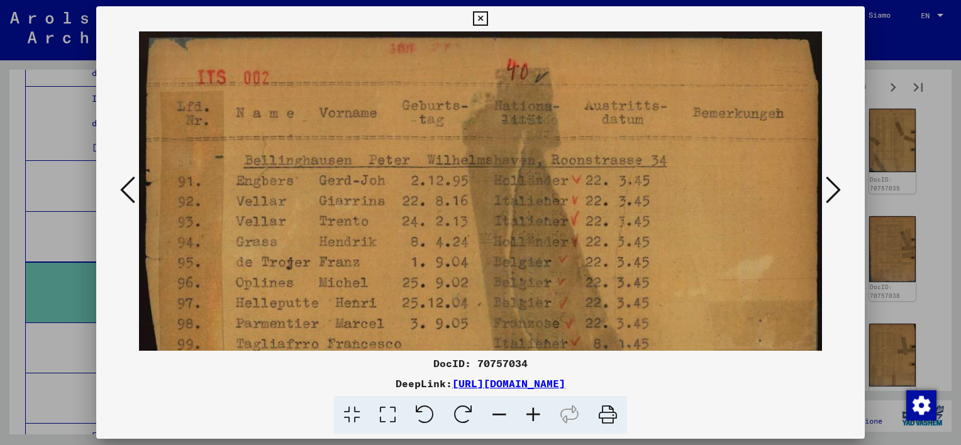
click at [536, 416] on icon at bounding box center [533, 415] width 34 height 38
click at [536, 415] on icon at bounding box center [533, 415] width 34 height 38
click at [480, 20] on icon at bounding box center [480, 18] width 14 height 15
